Goal: Transaction & Acquisition: Purchase product/service

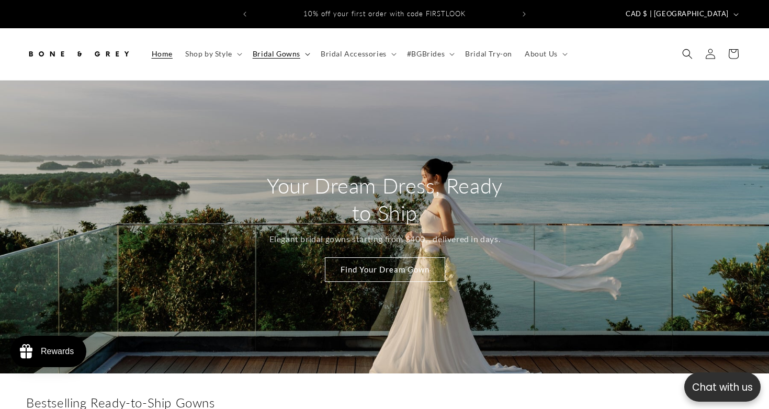
click at [268, 49] on span "Bridal Gowns" at bounding box center [277, 53] width 48 height 9
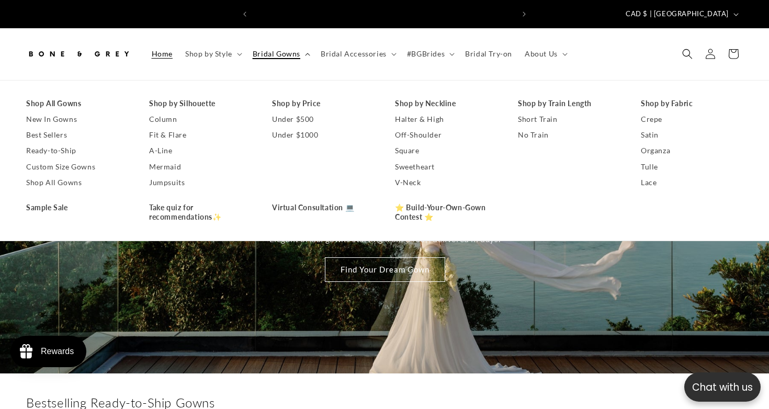
scroll to position [0, 260]
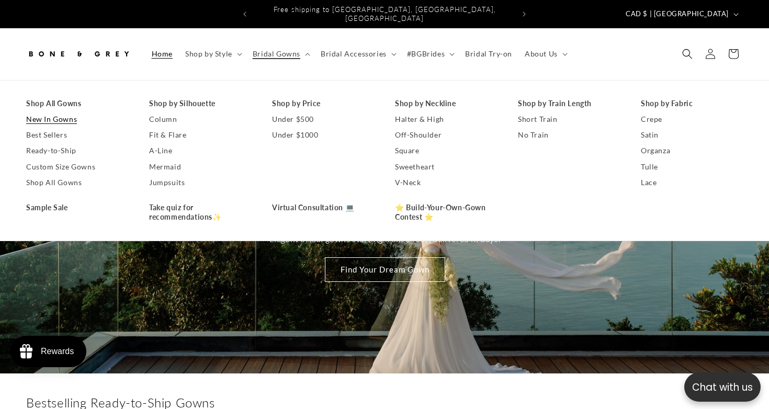
click at [57, 117] on link "New In Gowns" at bounding box center [77, 119] width 102 height 16
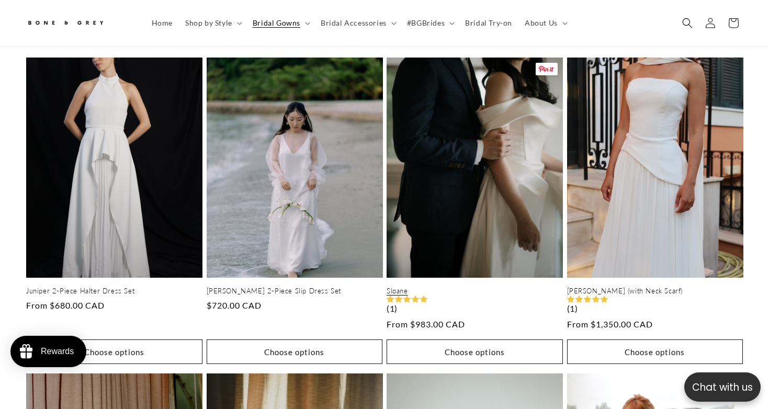
scroll to position [0, 521]
click at [502, 286] on link "Sloane" at bounding box center [474, 290] width 176 height 9
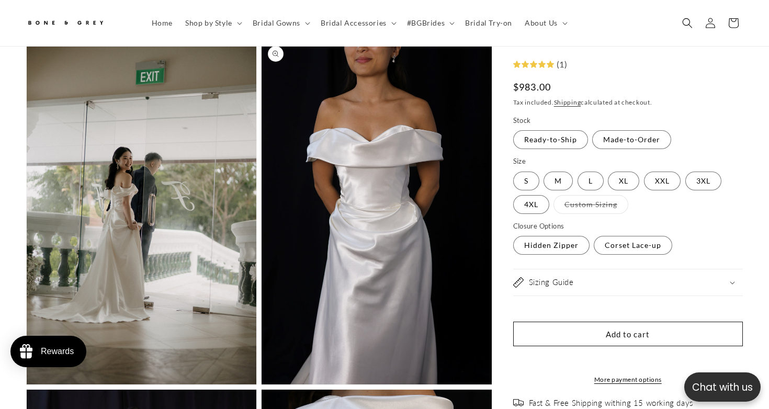
scroll to position [1104, 0]
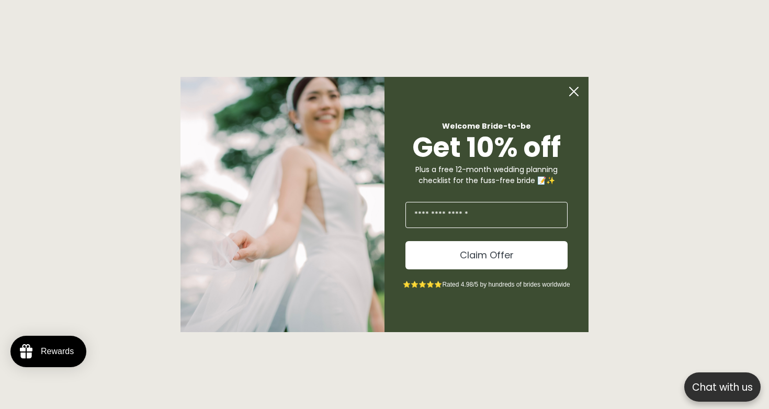
type input "**********"
click at [468, 251] on button "Claim Offer" at bounding box center [486, 255] width 162 height 28
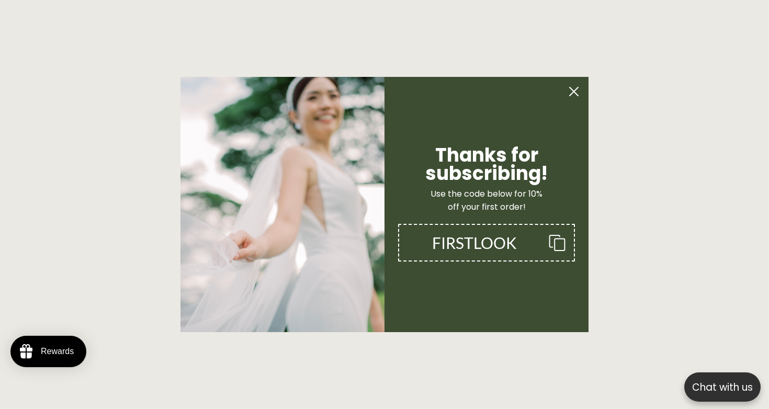
click at [574, 95] on circle "Close dialog" at bounding box center [574, 92] width 20 height 20
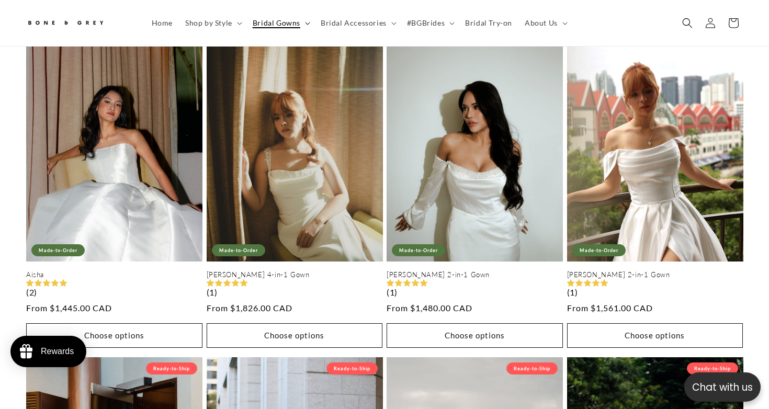
click at [263, 24] on span "Bridal Gowns" at bounding box center [277, 22] width 48 height 9
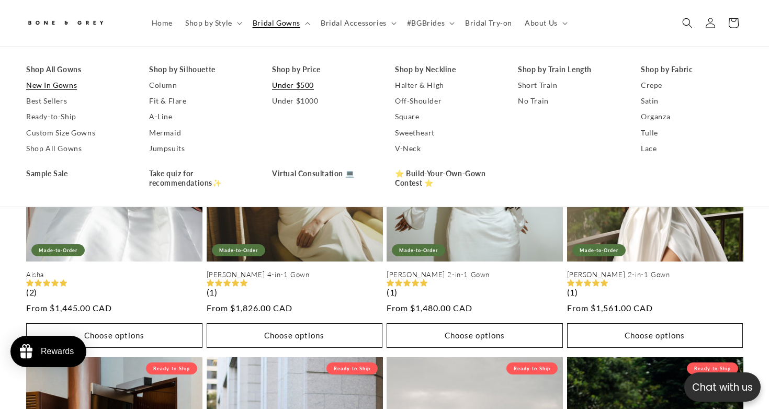
click at [283, 86] on link "Under $500" at bounding box center [323, 85] width 102 height 16
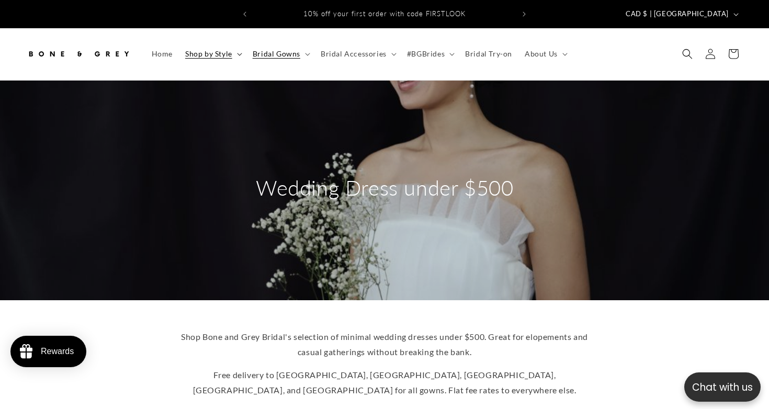
click at [212, 49] on span "Shop by Style" at bounding box center [208, 53] width 47 height 9
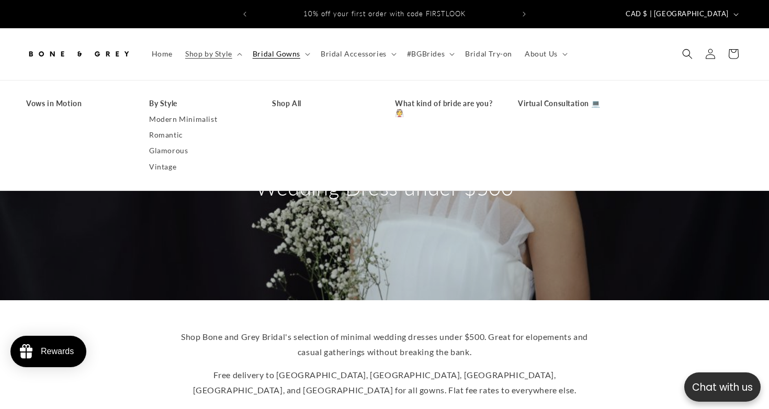
click at [226, 29] on header "Home Shop by Style Shop by Style Vows in Motion By Style" at bounding box center [384, 54] width 769 height 52
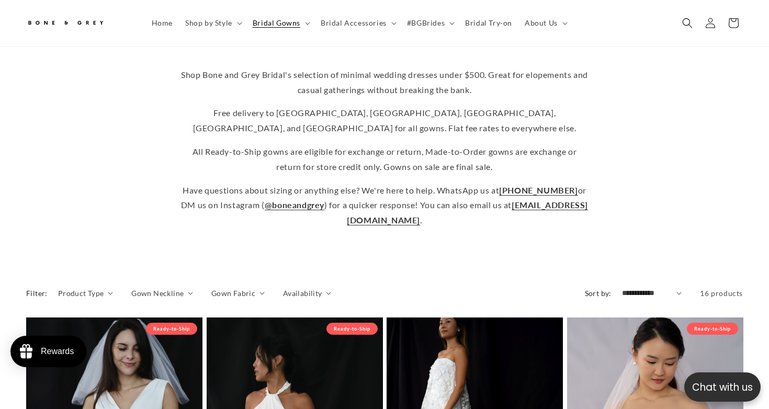
scroll to position [223, 0]
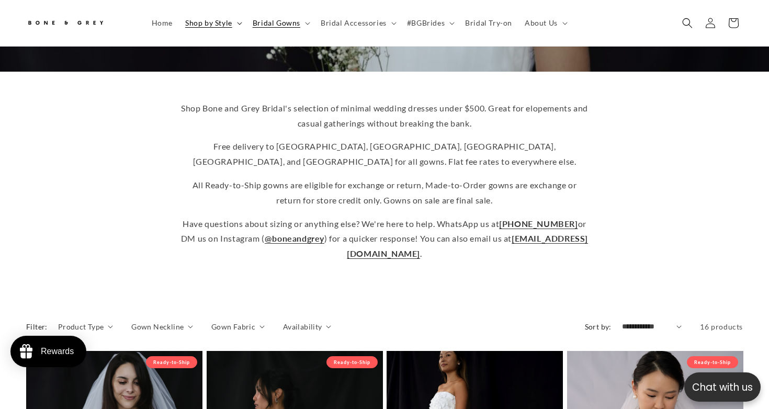
click at [217, 20] on span "Shop by Style" at bounding box center [208, 22] width 47 height 9
click at [283, 20] on span "Bridal Gowns" at bounding box center [277, 22] width 48 height 9
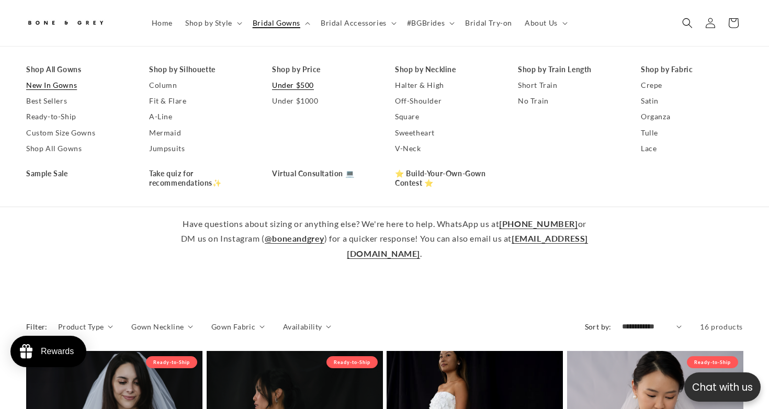
scroll to position [0, 260]
click at [76, 88] on link "New In Gowns" at bounding box center [77, 85] width 102 height 16
